Goal: Task Accomplishment & Management: Use online tool/utility

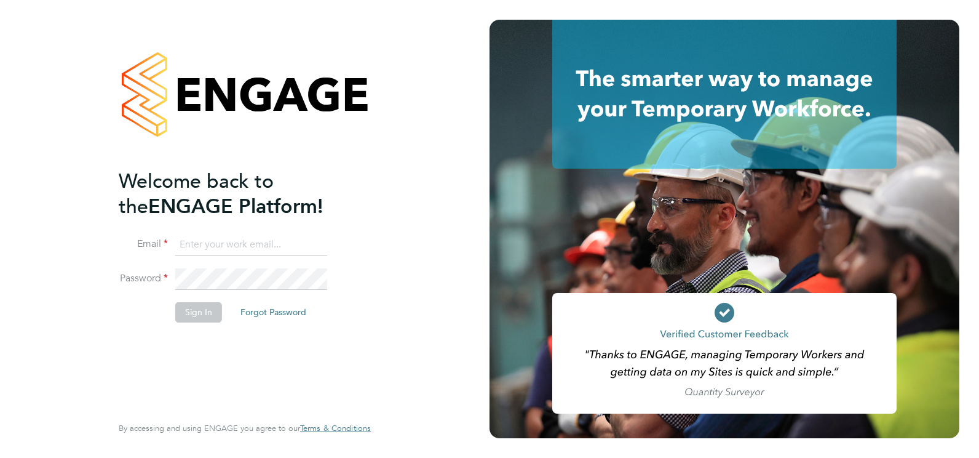
type input "robert.lesbirel@morgansindall.com"
click at [308, 363] on div "Welcome back to the ENGAGE Platform! Email robert.lesbirel@morgansindall.com Pa…" at bounding box center [239, 291] width 240 height 244
click at [207, 311] on button "Sign In" at bounding box center [198, 312] width 47 height 20
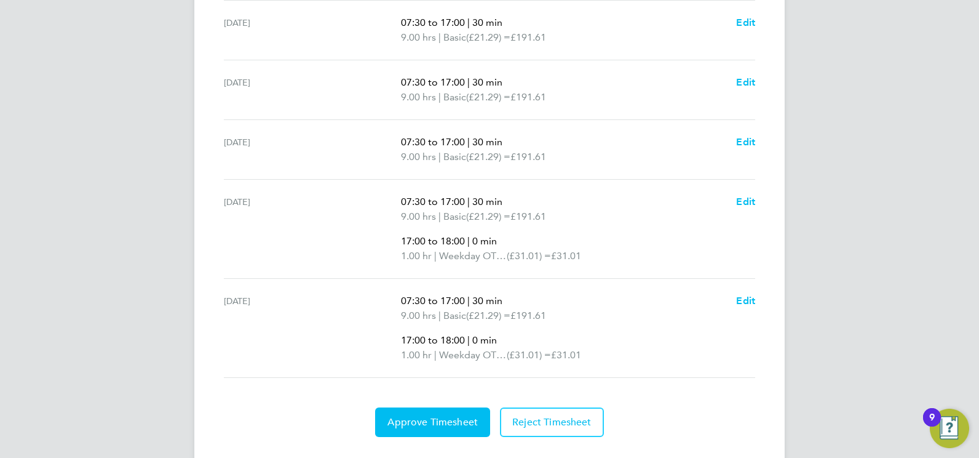
scroll to position [532, 0]
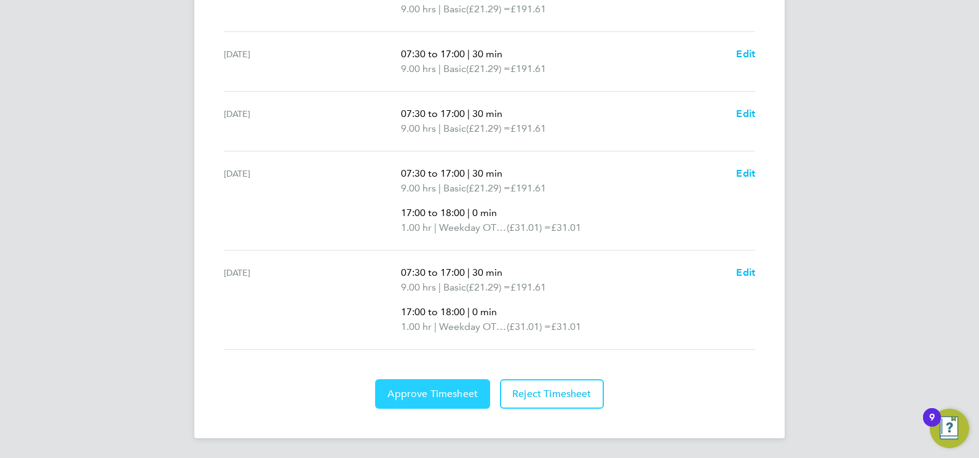
click at [455, 395] on span "Approve Timesheet" at bounding box center [432, 393] width 90 height 12
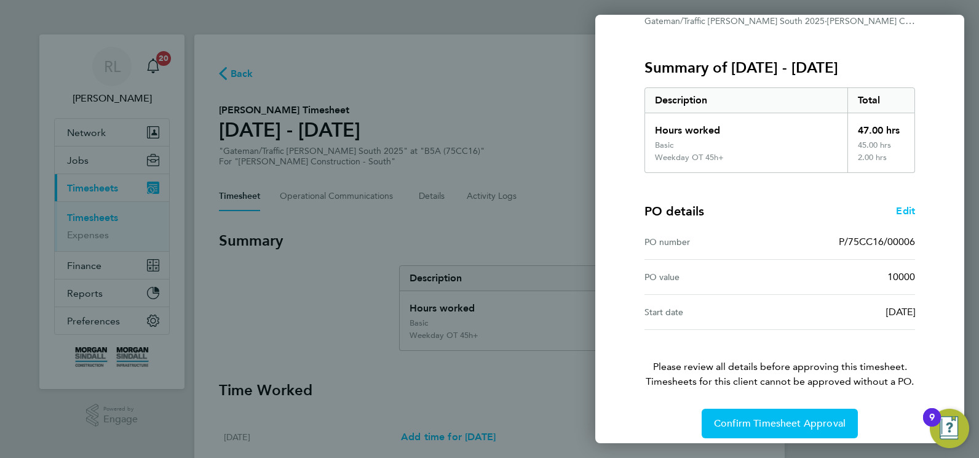
scroll to position [144, 0]
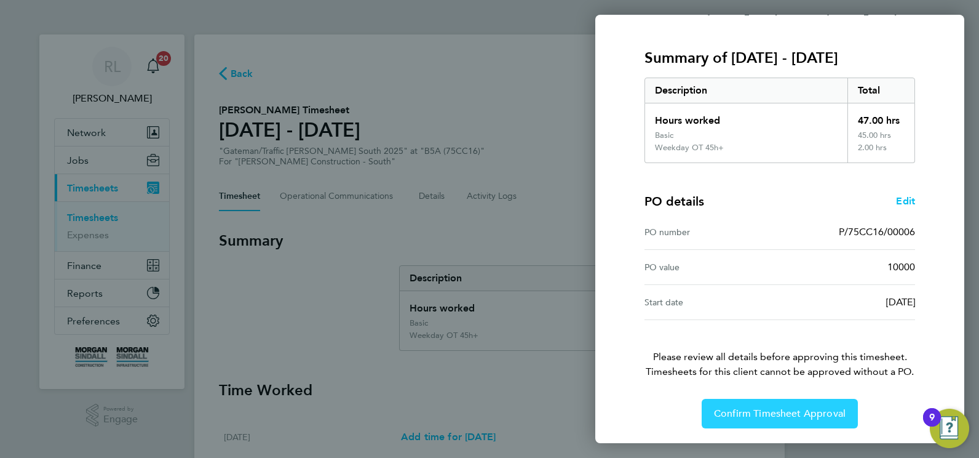
click at [782, 410] on span "Confirm Timesheet Approval" at bounding box center [780, 413] width 132 height 12
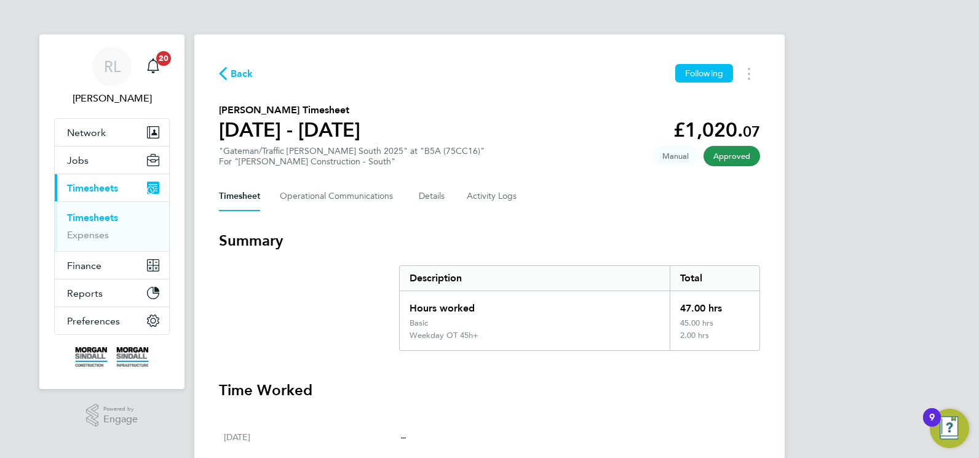
click at [237, 71] on span "Back" at bounding box center [242, 73] width 23 height 15
